Goal: Navigation & Orientation: Find specific page/section

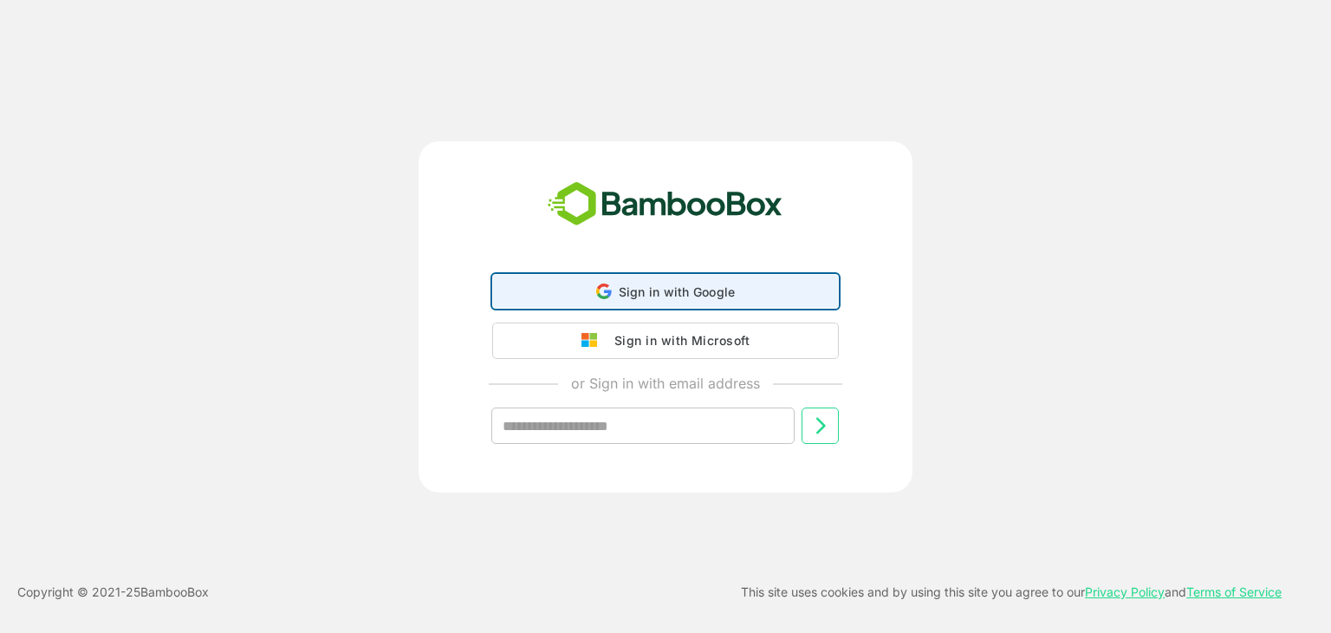
click at [645, 296] on span "Sign in with Google" at bounding box center [677, 291] width 117 height 15
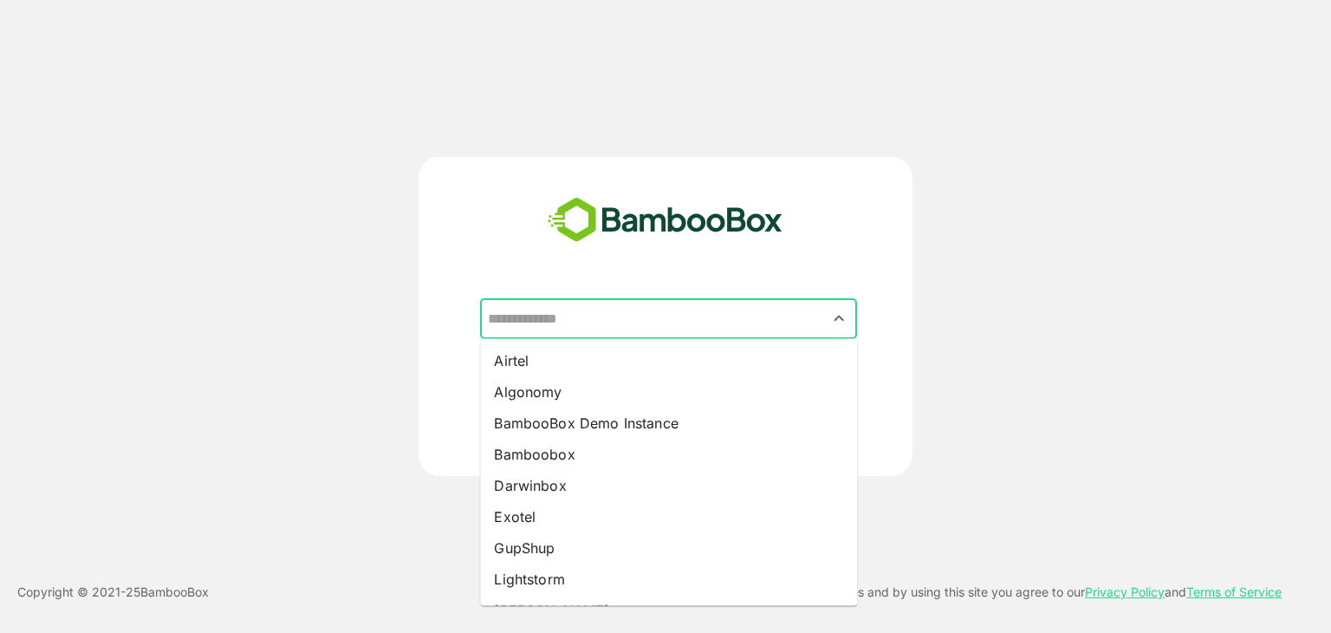
click at [583, 319] on input "text" at bounding box center [669, 318] width 370 height 33
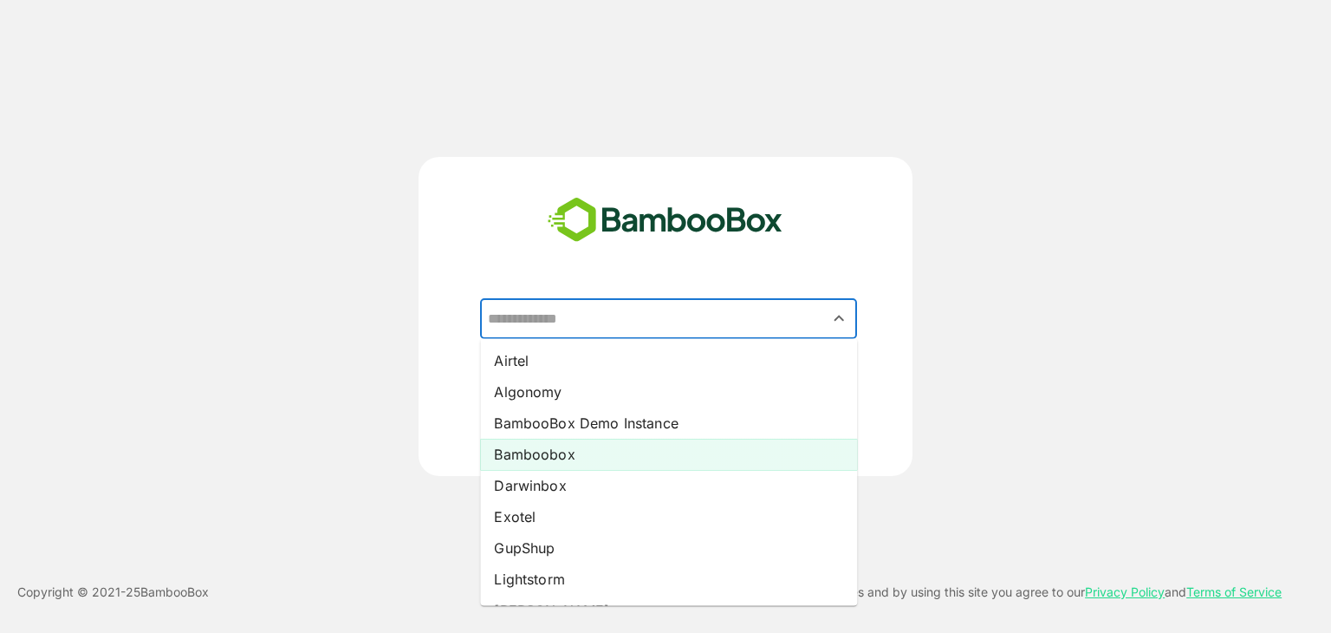
click at [541, 462] on li "Bamboobox" at bounding box center [668, 454] width 377 height 31
type input "*********"
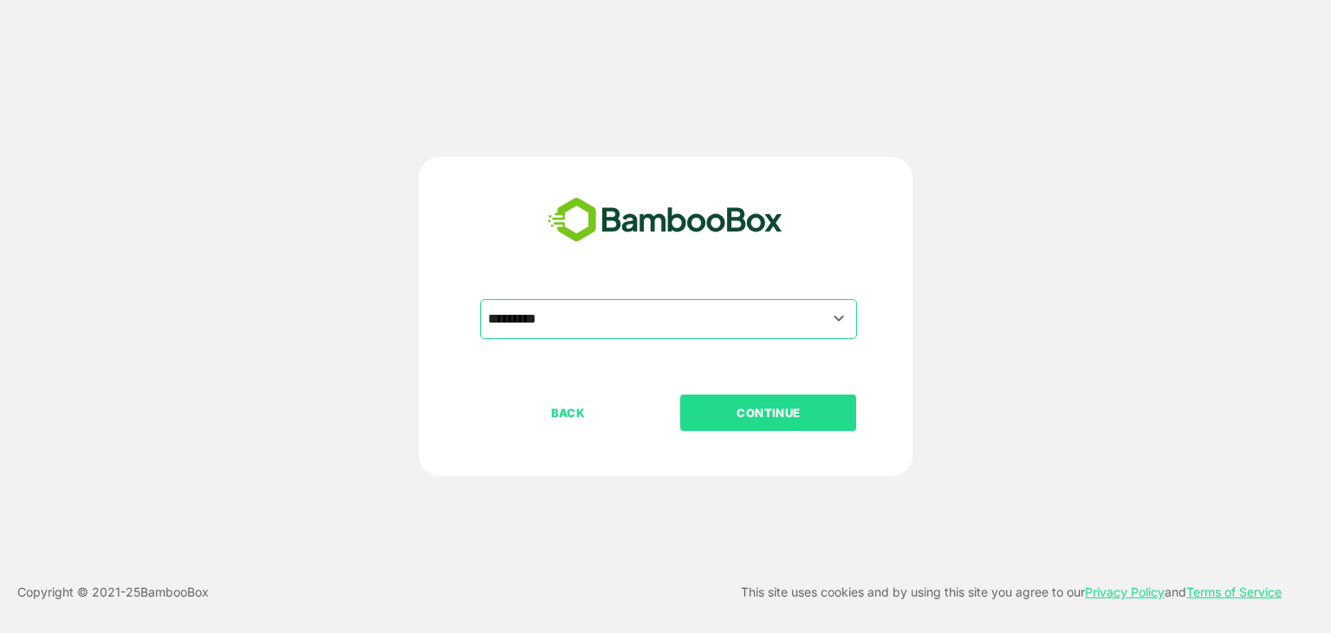
click at [738, 401] on button "CONTINUE" at bounding box center [768, 412] width 176 height 36
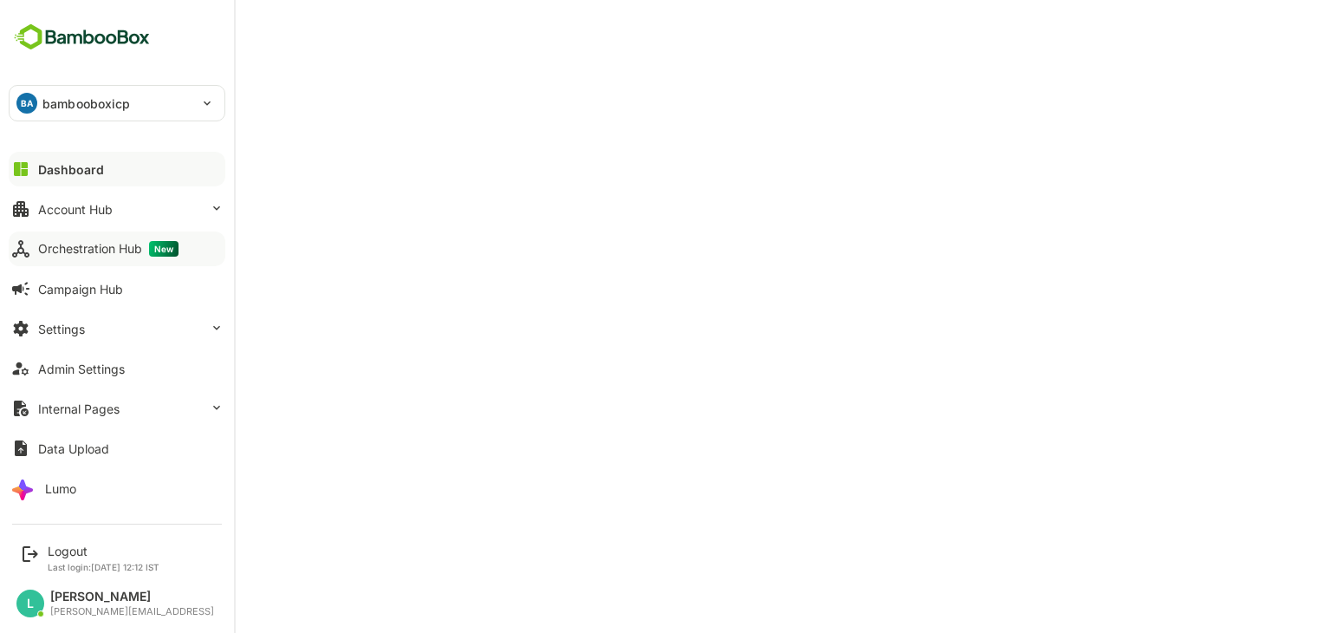
click at [174, 250] on span "New" at bounding box center [163, 249] width 29 height 16
click at [58, 547] on div "Logout" at bounding box center [104, 550] width 112 height 15
